Goal: Transaction & Acquisition: Purchase product/service

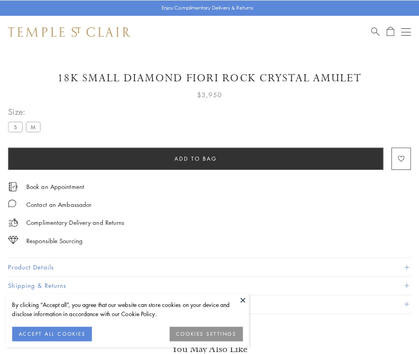
scroll to position [6, 0]
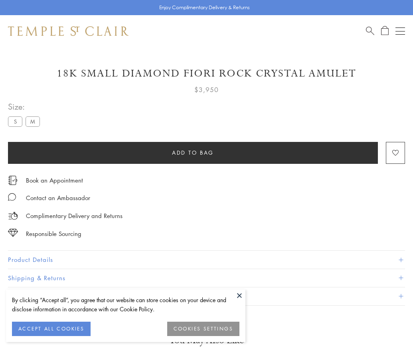
click at [193, 152] on span "Add to bag" at bounding box center [193, 152] width 42 height 9
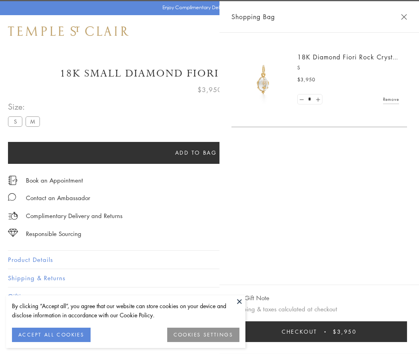
click at [324, 332] on button "Checkout $3,950" at bounding box center [319, 332] width 176 height 21
